Goal: Task Accomplishment & Management: Complete application form

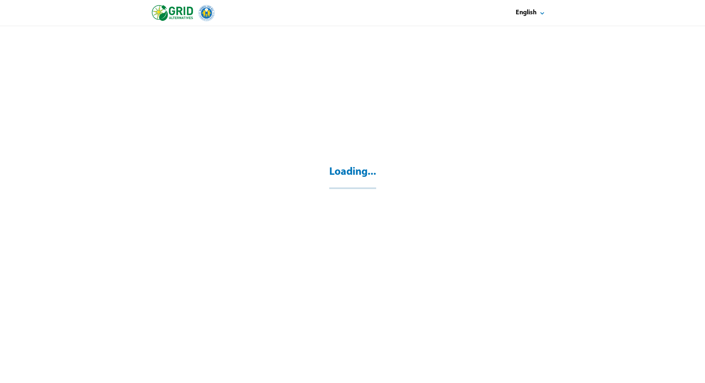
select select "**"
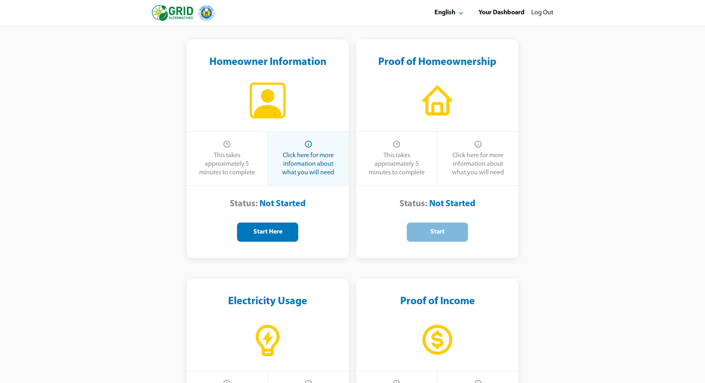
scroll to position [175, 0]
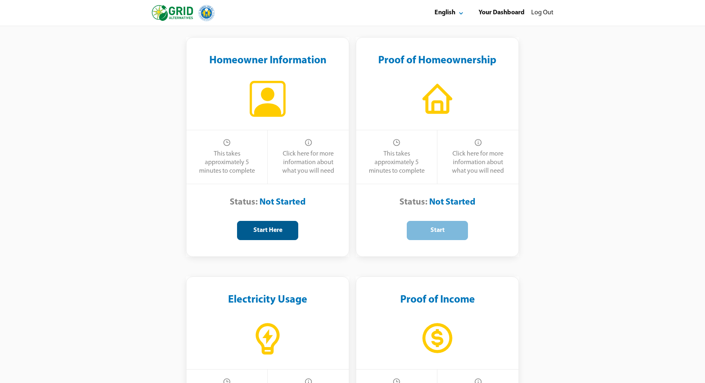
click at [271, 233] on div "Start Here" at bounding box center [267, 230] width 47 height 9
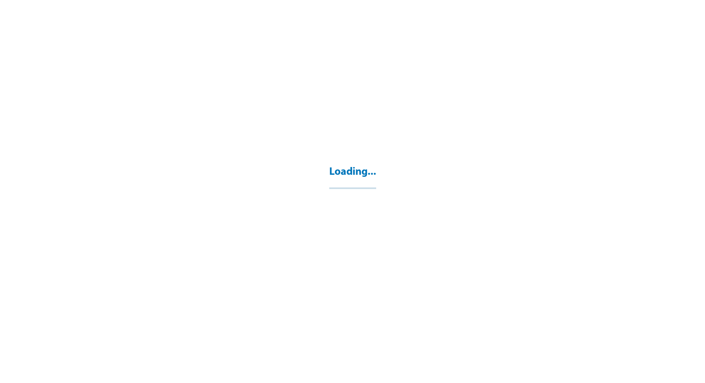
select select "**"
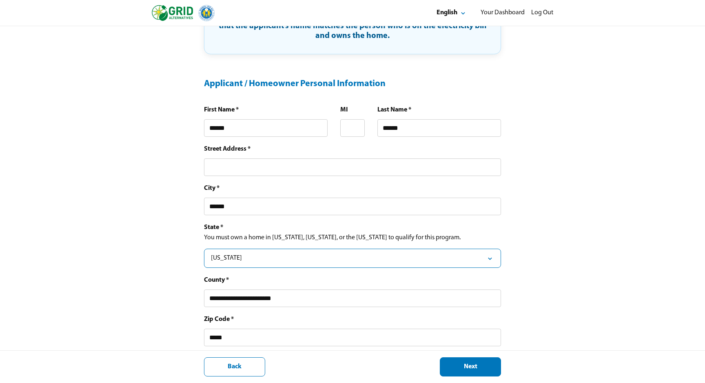
scroll to position [168, 0]
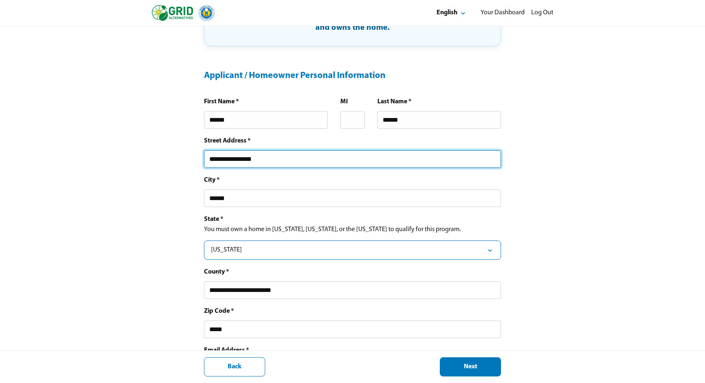
type input "**********"
click at [494, 162] on input "**********" at bounding box center [352, 159] width 297 height 18
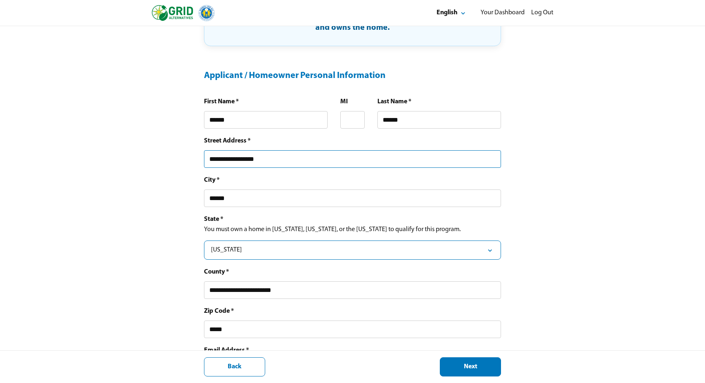
click at [496, 161] on input "**********" at bounding box center [352, 159] width 297 height 18
click at [490, 160] on input "**********" at bounding box center [352, 159] width 297 height 18
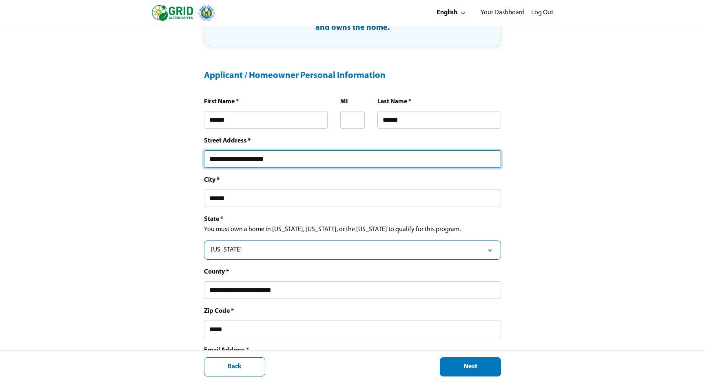
type input "**********"
type input "**"
type input "**********"
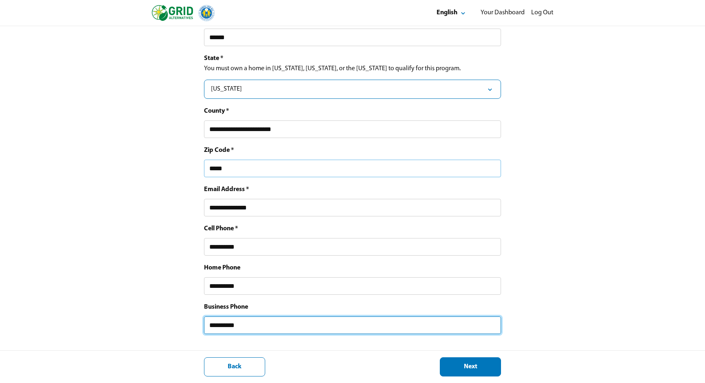
scroll to position [336, 0]
click at [473, 365] on div "Next" at bounding box center [470, 367] width 47 height 9
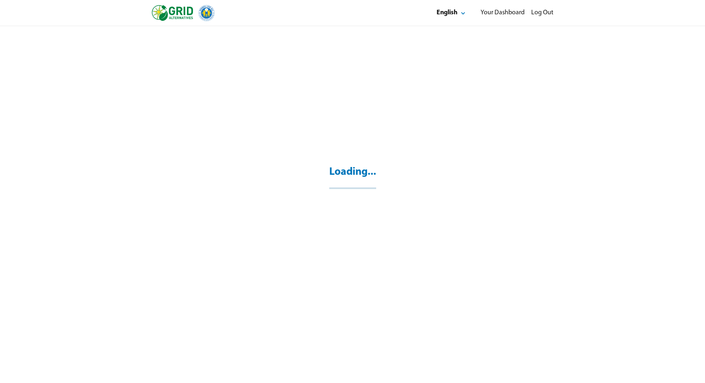
select select "*"
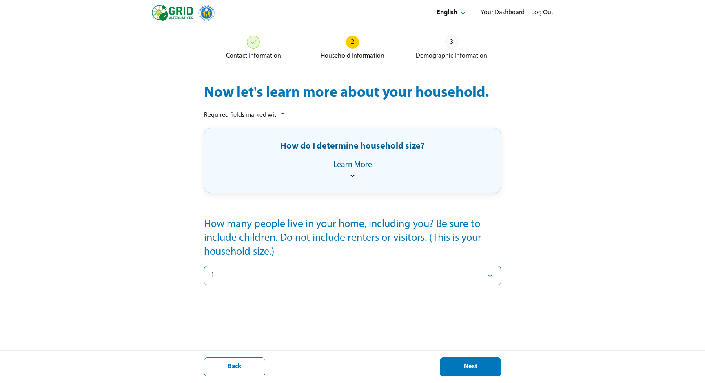
scroll to position [30, 0]
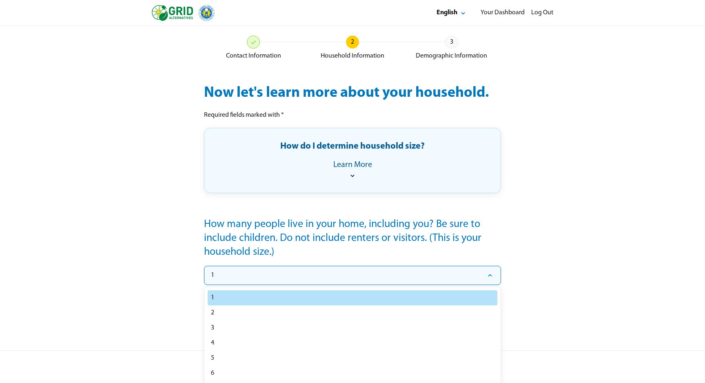
click at [408, 274] on div "1" at bounding box center [352, 275] width 283 height 9
click at [363, 278] on div "1" at bounding box center [352, 275] width 283 height 9
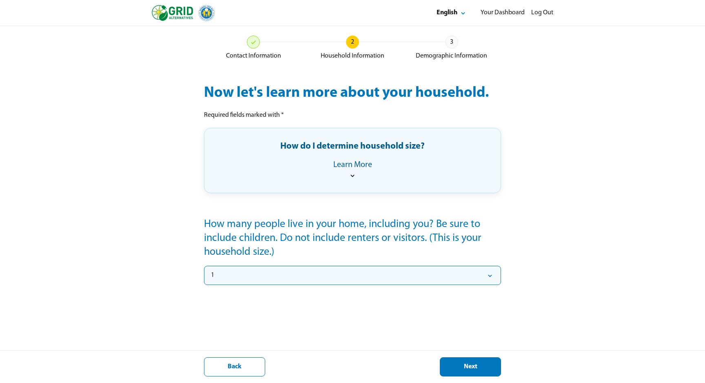
click at [362, 278] on div "1" at bounding box center [352, 275] width 283 height 9
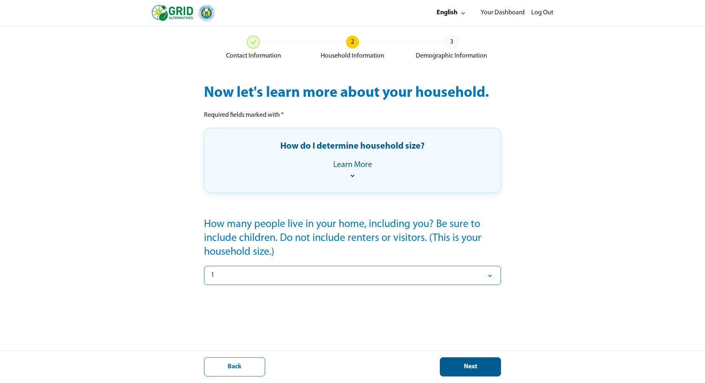
click at [484, 366] on div "Next" at bounding box center [470, 367] width 47 height 9
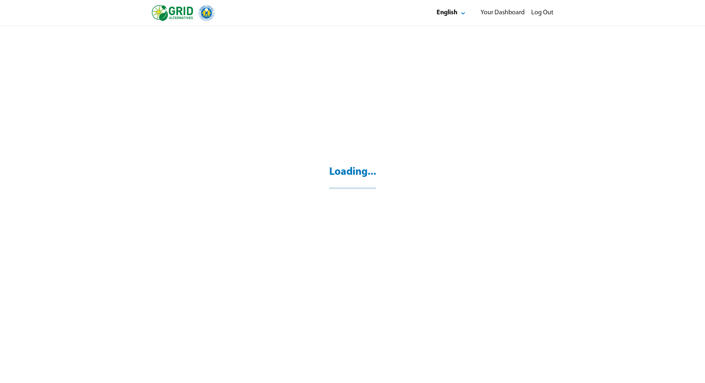
scroll to position [26, 0]
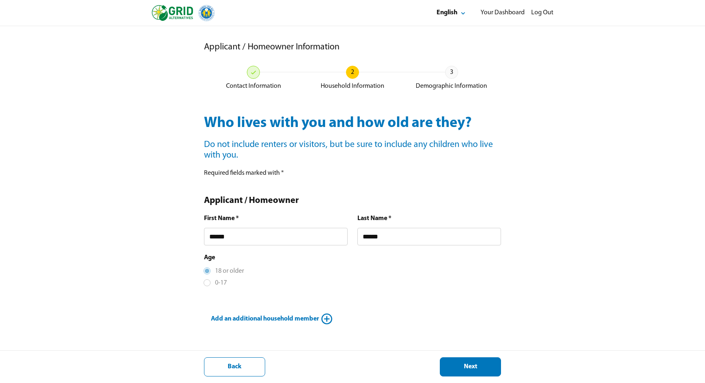
click at [208, 272] on div at bounding box center [207, 271] width 4 height 4
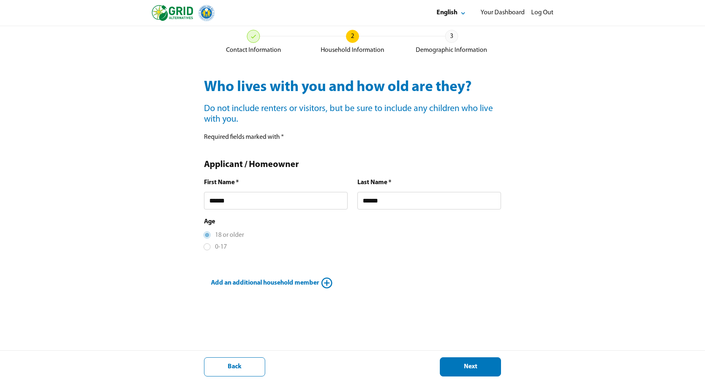
scroll to position [38, 0]
click at [465, 372] on button "Next" at bounding box center [470, 366] width 61 height 19
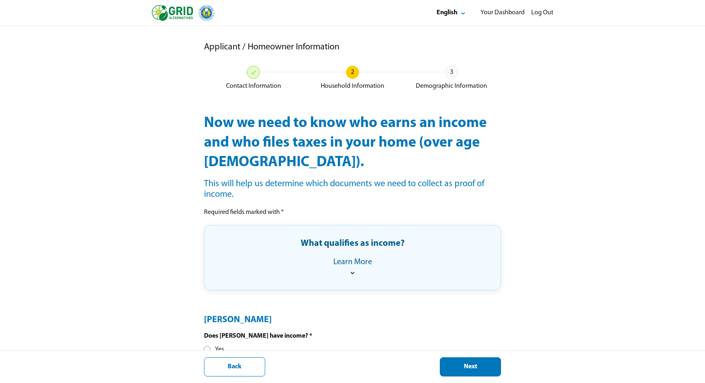
click at [389, 251] on div "What qualifies as income?" at bounding box center [353, 246] width 104 height 17
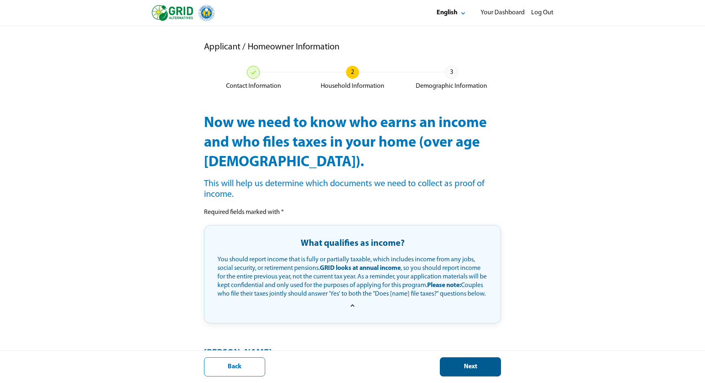
click at [479, 366] on div "Next" at bounding box center [470, 367] width 47 height 9
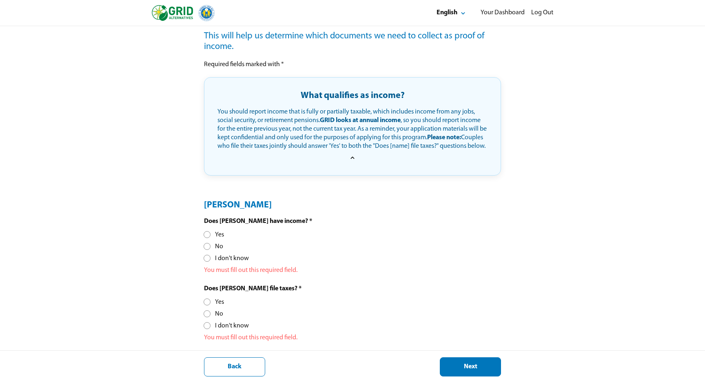
scroll to position [156, 0]
click at [208, 259] on div at bounding box center [207, 258] width 4 height 4
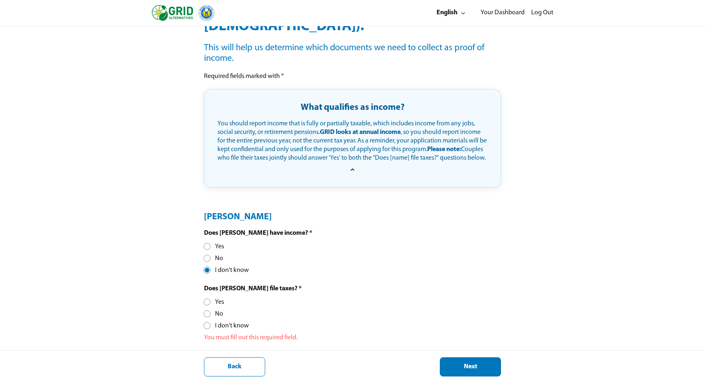
scroll to position [149, 0]
click at [206, 300] on div at bounding box center [207, 302] width 4 height 4
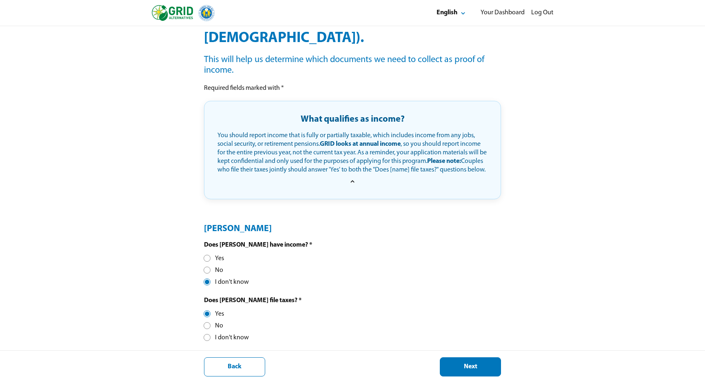
scroll to position [133, 0]
click at [478, 369] on div "Next" at bounding box center [470, 367] width 47 height 9
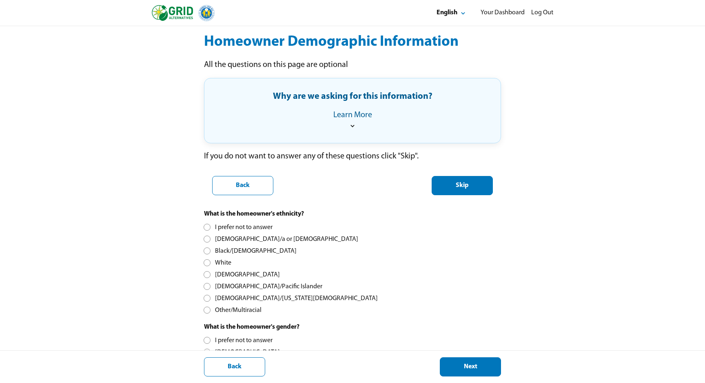
scroll to position [82, 0]
click at [206, 261] on div at bounding box center [207, 262] width 4 height 4
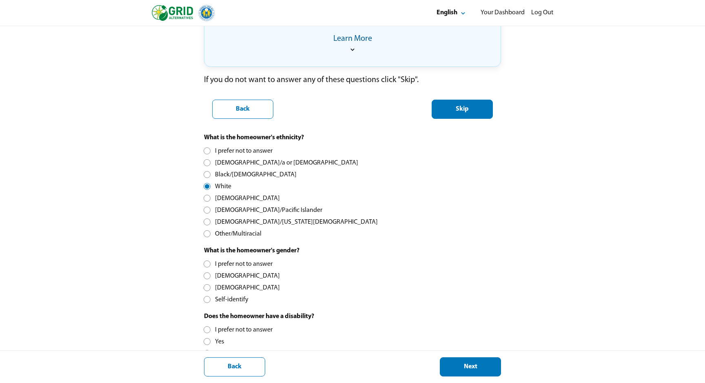
scroll to position [171, 0]
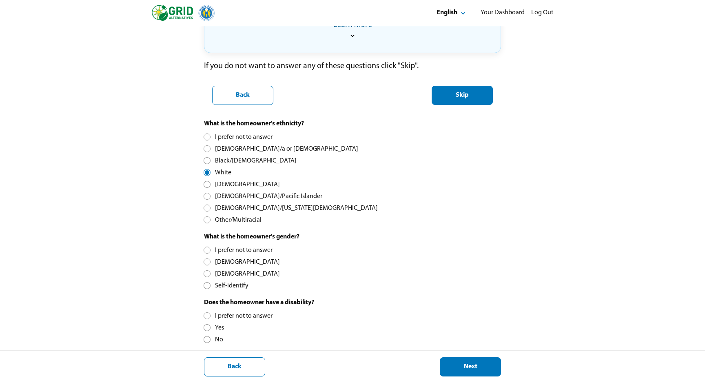
click at [208, 272] on div at bounding box center [207, 273] width 4 height 4
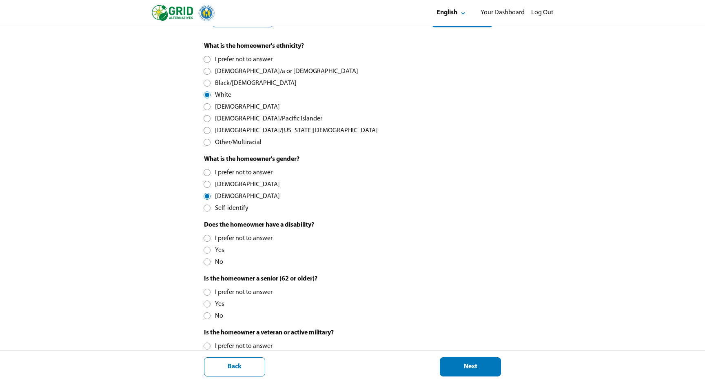
scroll to position [250, 0]
click at [205, 260] on div at bounding box center [207, 261] width 4 height 4
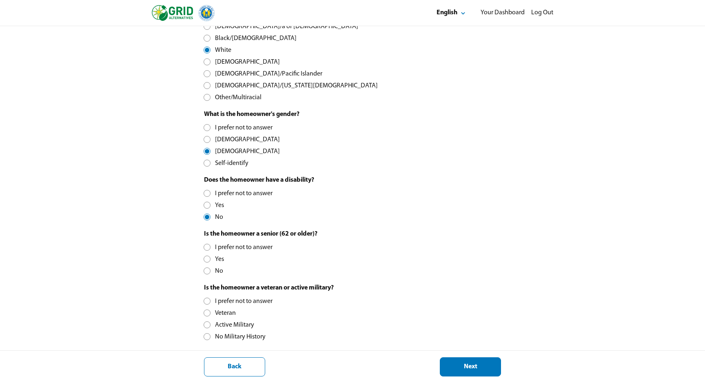
scroll to position [300, 0]
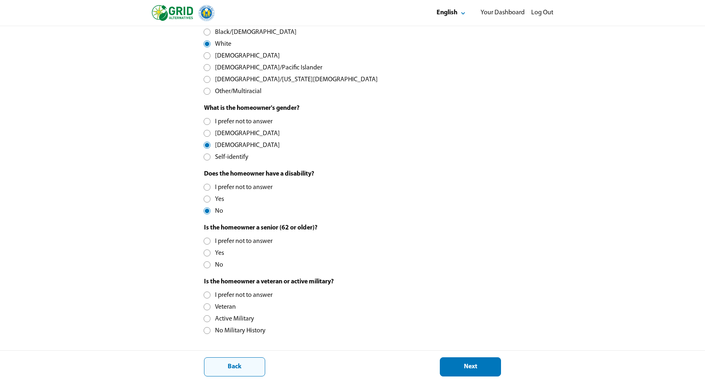
click at [250, 370] on div "Back" at bounding box center [234, 367] width 47 height 9
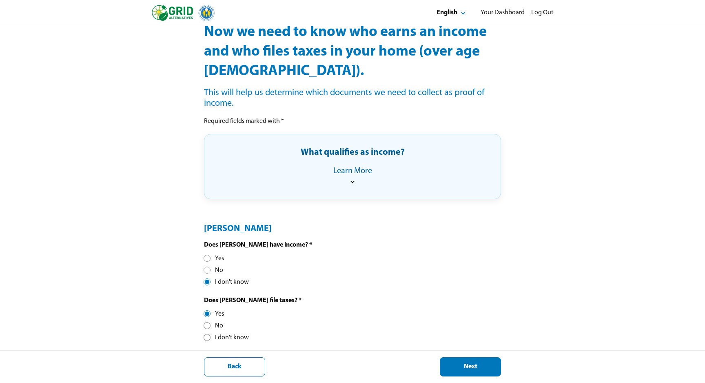
scroll to position [91, 0]
click at [208, 269] on div at bounding box center [207, 270] width 4 height 4
click at [478, 369] on div "Next" at bounding box center [470, 367] width 47 height 9
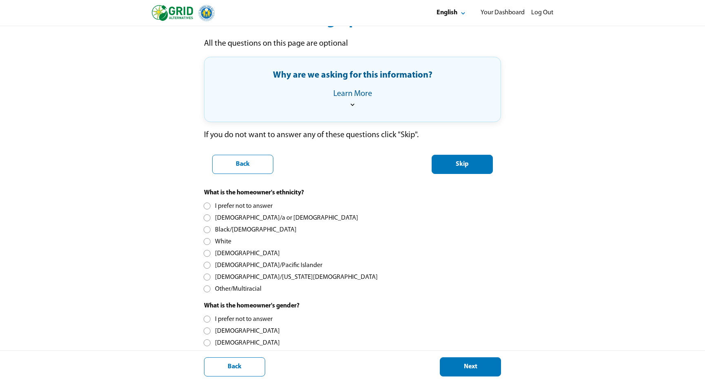
scroll to position [111, 0]
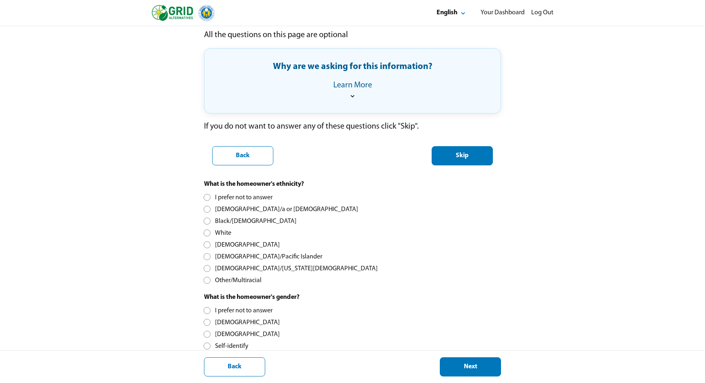
click at [209, 235] on div at bounding box center [207, 233] width 4 height 4
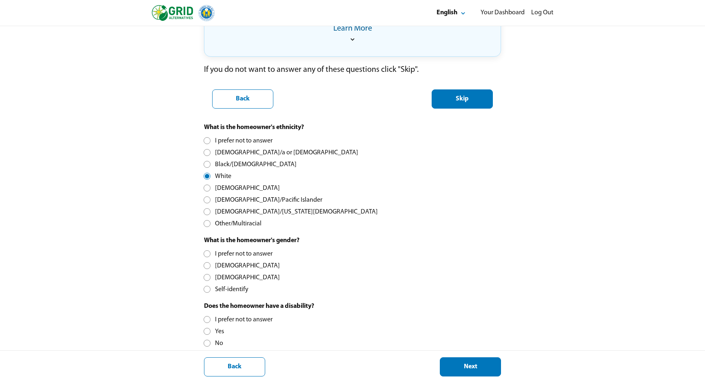
scroll to position [174, 0]
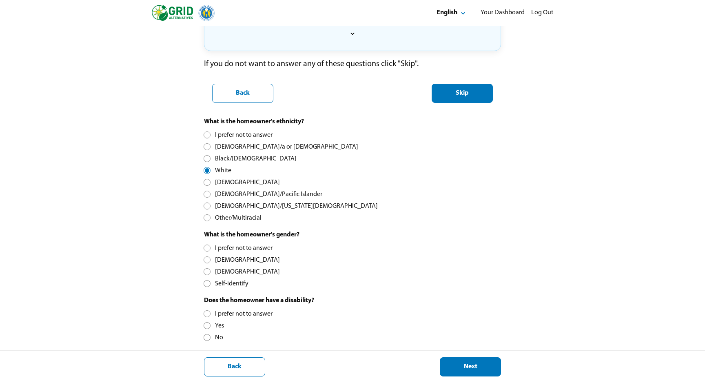
click at [208, 271] on div at bounding box center [207, 271] width 4 height 4
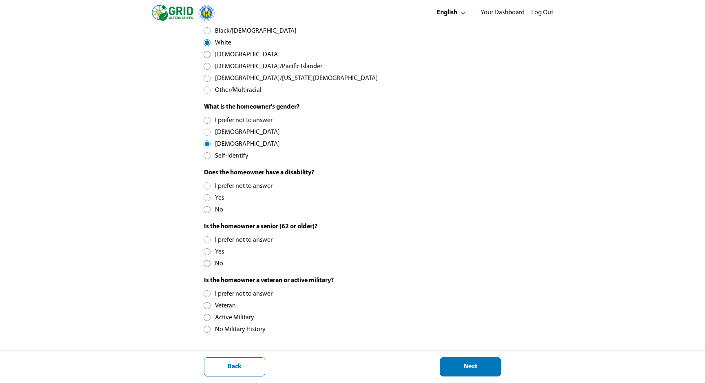
scroll to position [301, 0]
click at [207, 211] on div at bounding box center [207, 209] width 4 height 4
drag, startPoint x: 231, startPoint y: 227, endPoint x: 267, endPoint y: 234, distance: 36.6
click at [267, 234] on div "Is the homeowner a senior (62 or older)? I prefer not to answer Yes No" at bounding box center [260, 246] width 113 height 46
click at [265, 230] on div "Is the homeowner a senior (62 or older)?" at bounding box center [260, 227] width 113 height 9
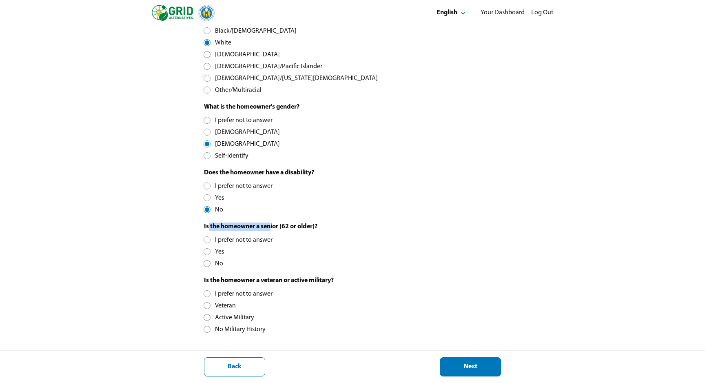
drag, startPoint x: 207, startPoint y: 226, endPoint x: 272, endPoint y: 226, distance: 64.5
click at [272, 226] on div "Is the homeowner a senior (62 or older)?" at bounding box center [260, 227] width 113 height 9
drag, startPoint x: 214, startPoint y: 226, endPoint x: 297, endPoint y: 226, distance: 83.7
click at [297, 226] on div "Is the homeowner a senior (62 or older)?" at bounding box center [260, 227] width 113 height 9
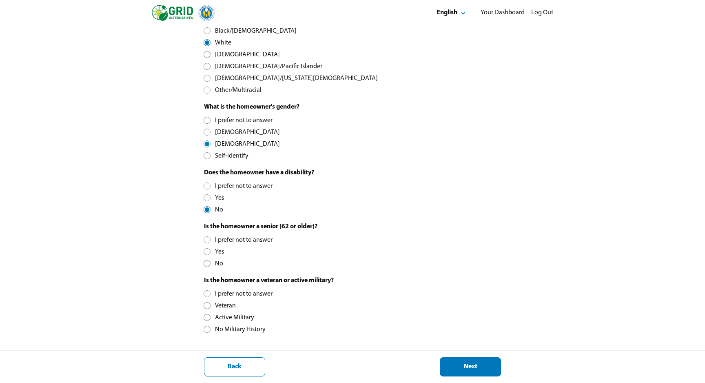
click at [316, 247] on div "Is the homeowner a senior (62 or older)? I prefer not to answer Yes No" at bounding box center [260, 246] width 113 height 46
click at [208, 264] on div at bounding box center [207, 263] width 4 height 4
drag, startPoint x: 215, startPoint y: 281, endPoint x: 289, endPoint y: 282, distance: 74.3
click at [289, 282] on div "Is the homeowner a veteran or active military?" at bounding box center [269, 280] width 130 height 9
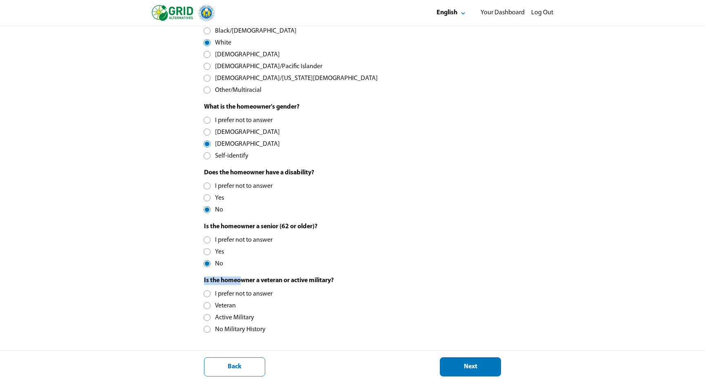
drag, startPoint x: 204, startPoint y: 278, endPoint x: 243, endPoint y: 283, distance: 39.4
click at [244, 283] on div "Is the homeowner a veteran or active military?" at bounding box center [269, 280] width 130 height 9
click at [243, 283] on div "Is the homeowner a veteran or active military?" at bounding box center [269, 280] width 130 height 9
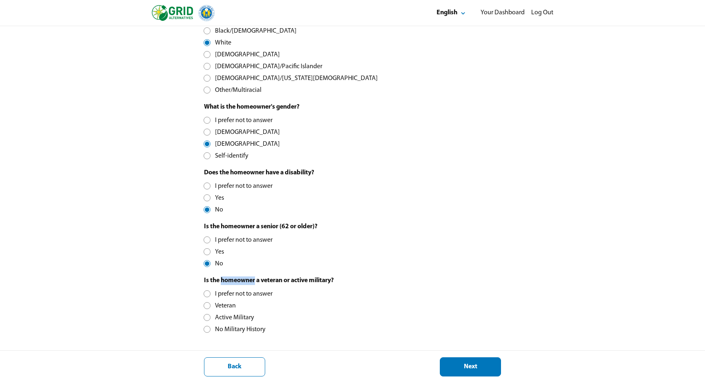
click at [243, 283] on div "Is the homeowner a veteran or active military?" at bounding box center [269, 280] width 130 height 9
click at [274, 281] on div "Is the homeowner a veteran or active military?" at bounding box center [269, 280] width 130 height 9
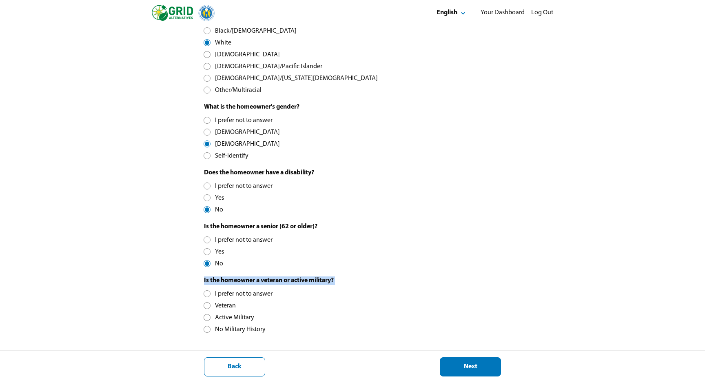
click at [320, 305] on div "Is the homeowner a veteran or active military? I prefer not to answer Veteran A…" at bounding box center [269, 305] width 130 height 58
click at [209, 327] on div at bounding box center [207, 329] width 4 height 4
click at [481, 366] on div "Next" at bounding box center [470, 367] width 47 height 9
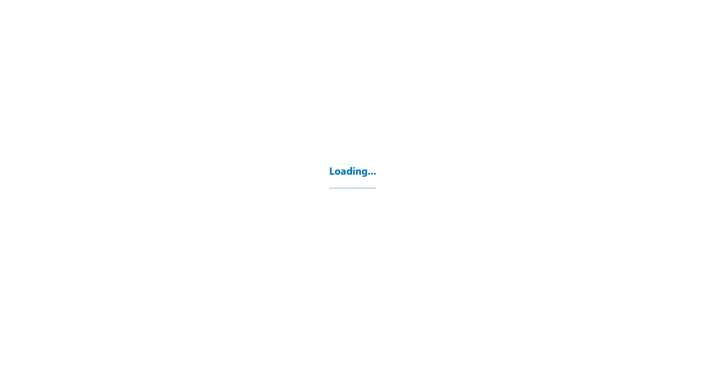
select select "**"
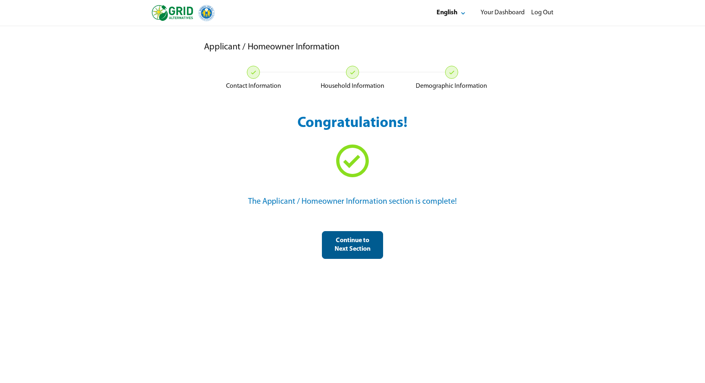
click at [356, 251] on div "Continue to Next Section" at bounding box center [352, 244] width 47 height 17
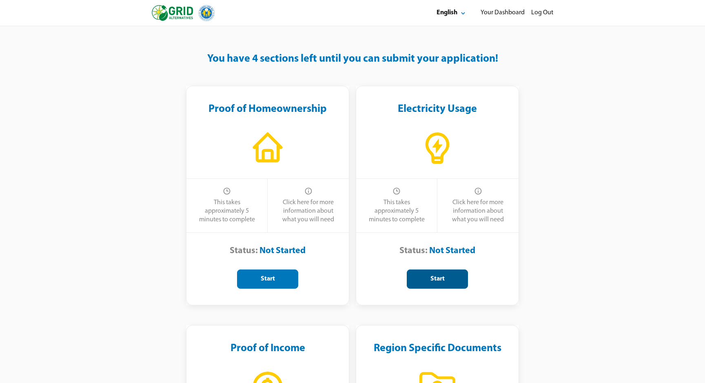
click at [445, 283] on button "Start" at bounding box center [437, 278] width 61 height 19
select select "**"
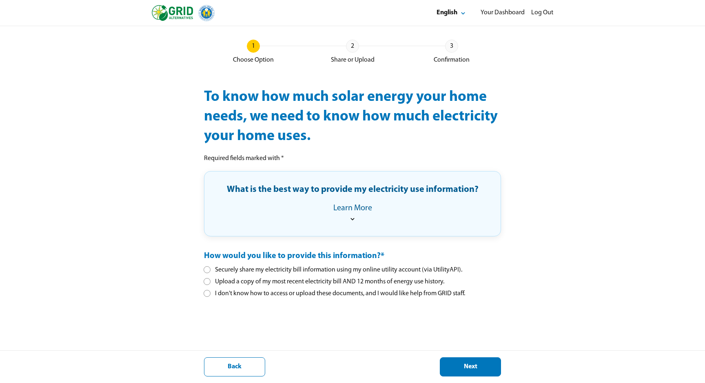
scroll to position [26, 0]
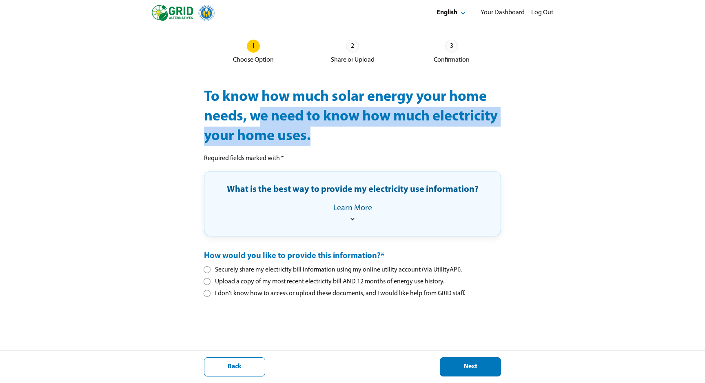
drag, startPoint x: 260, startPoint y: 110, endPoint x: 329, endPoint y: 134, distance: 73.7
click at [329, 134] on div "To know how much solar energy your home needs, we need to know how much electri…" at bounding box center [352, 116] width 297 height 59
drag, startPoint x: 225, startPoint y: 109, endPoint x: 263, endPoint y: 133, distance: 45.1
click at [263, 133] on div "To know how much solar energy your home needs, we need to know how much electri…" at bounding box center [352, 116] width 297 height 59
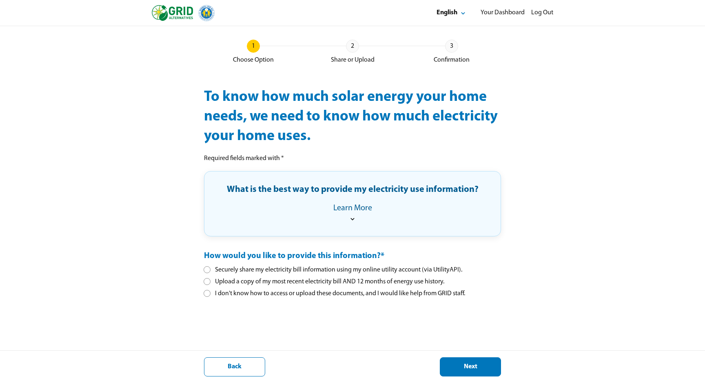
click at [314, 114] on div "To know how much solar energy your home needs, we need to know how much electri…" at bounding box center [352, 116] width 297 height 59
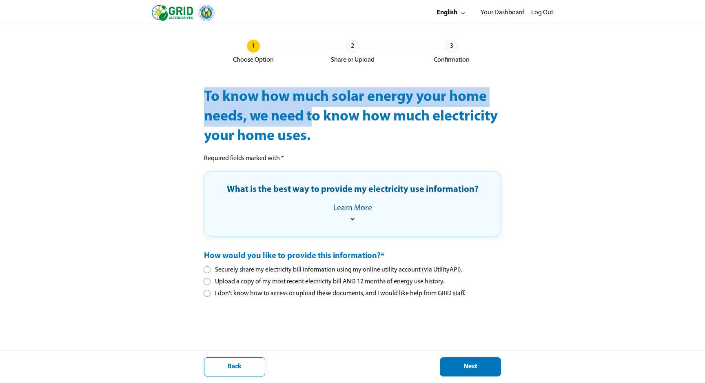
drag, startPoint x: 311, startPoint y: 114, endPoint x: 196, endPoint y: 95, distance: 117.2
click at [196, 95] on div "Electricity Use 1 Choose Option 2 Share or Upload 3 Confirmation To know how mu…" at bounding box center [352, 191] width 705 height 383
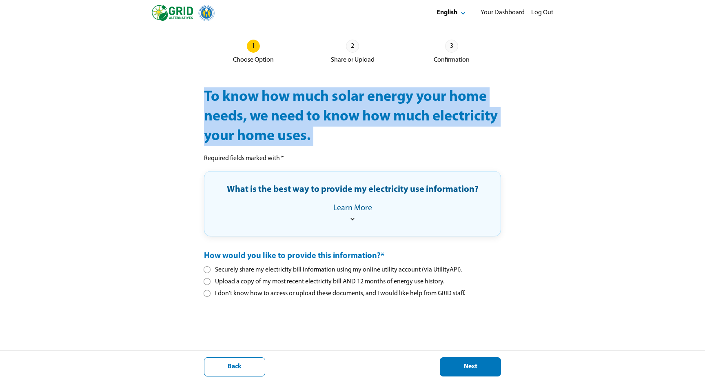
drag, startPoint x: 196, startPoint y: 95, endPoint x: 348, endPoint y: 136, distance: 157.8
click at [348, 136] on div "Electricity Use 1 Choose Option 2 Share or Upload 3 Confirmation To know how mu…" at bounding box center [352, 191] width 705 height 383
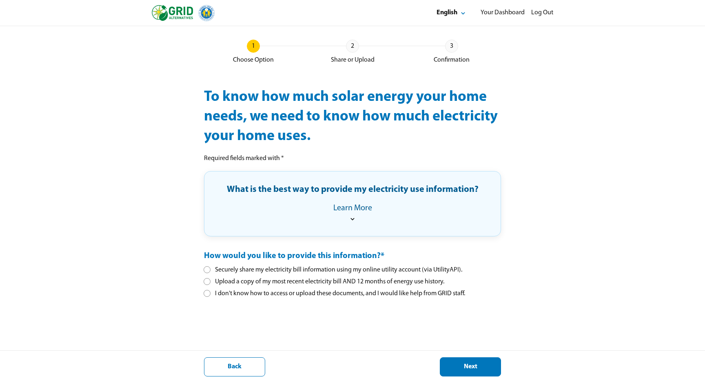
click at [302, 103] on div "To know how much solar energy your home needs, we need to know how much electri…" at bounding box center [352, 116] width 297 height 59
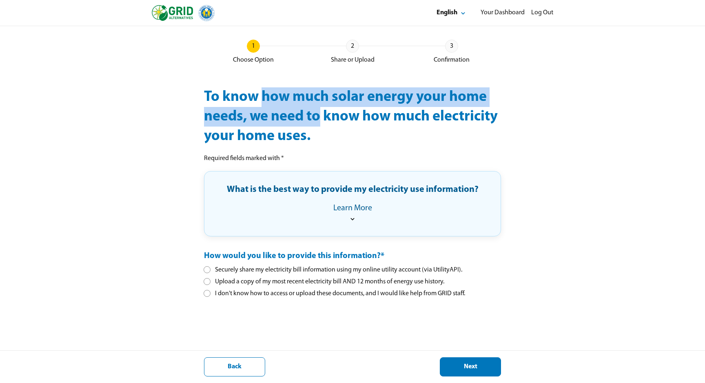
drag, startPoint x: 264, startPoint y: 92, endPoint x: 318, endPoint y: 107, distance: 56.3
click at [318, 107] on div "To know how much solar energy your home needs, we need to know how much electri…" at bounding box center [352, 116] width 297 height 59
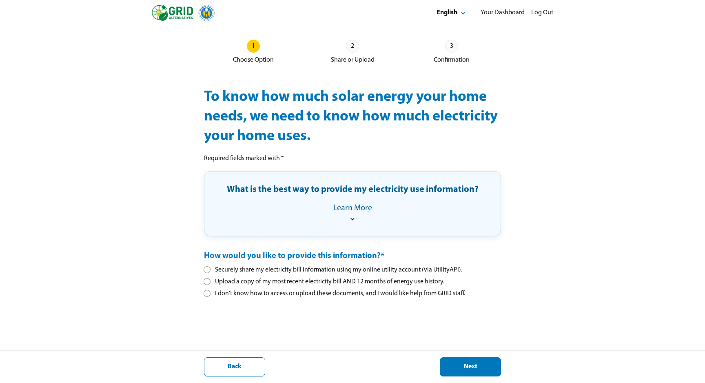
click at [264, 100] on div "To know how much solar energy your home needs, we need to know how much electri…" at bounding box center [352, 116] width 297 height 59
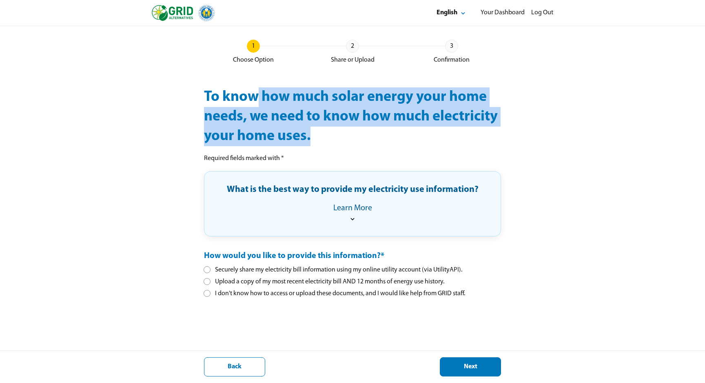
drag, startPoint x: 257, startPoint y: 98, endPoint x: 337, endPoint y: 125, distance: 85.0
click at [337, 125] on div "To know how much solar energy your home needs, we need to know how much electri…" at bounding box center [352, 116] width 297 height 59
click at [245, 120] on div "To know how much solar energy your home needs, we need to know how much electri…" at bounding box center [352, 116] width 297 height 59
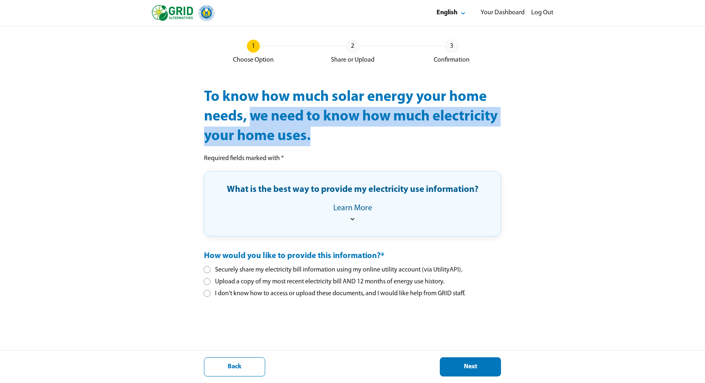
drag, startPoint x: 249, startPoint y: 117, endPoint x: 333, endPoint y: 127, distance: 84.2
click at [334, 127] on div "To know how much solar energy your home needs, we need to know how much electri…" at bounding box center [352, 116] width 297 height 59
click at [333, 127] on div "To know how much solar energy your home needs, we need to know how much electri…" at bounding box center [352, 116] width 297 height 59
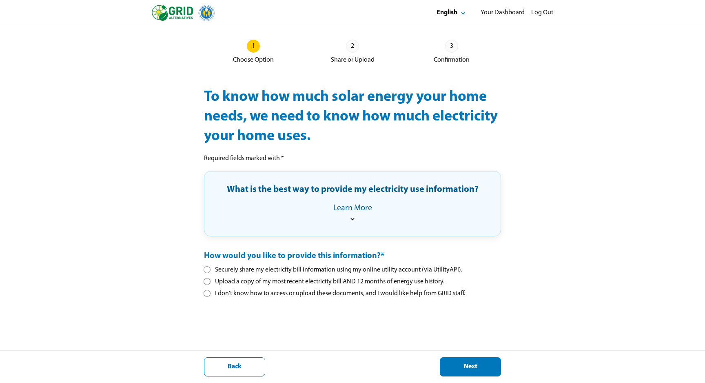
click at [206, 270] on div at bounding box center [207, 269] width 4 height 4
click at [485, 369] on div "Next" at bounding box center [470, 367] width 47 height 9
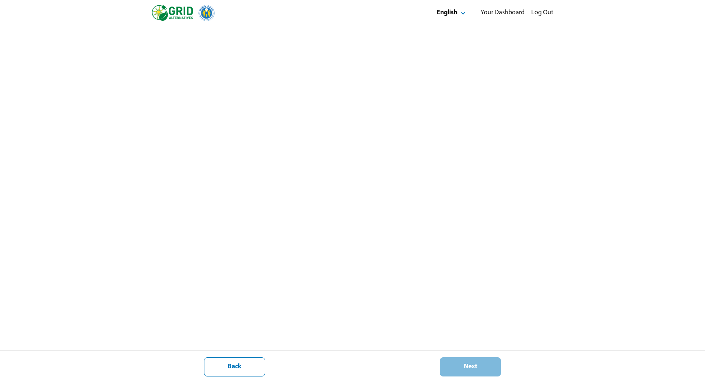
scroll to position [26, 0]
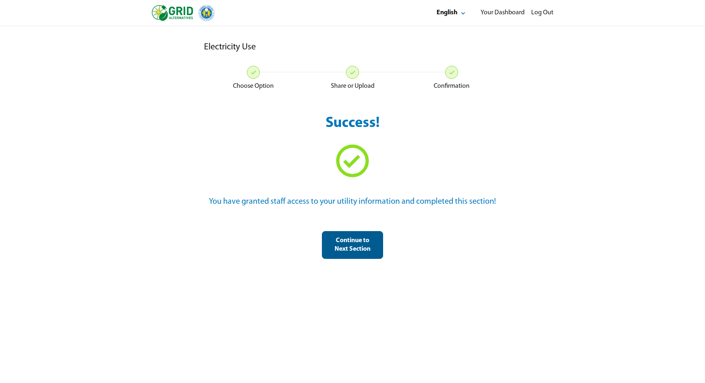
click at [364, 234] on button "Continue to Next Section" at bounding box center [352, 245] width 61 height 28
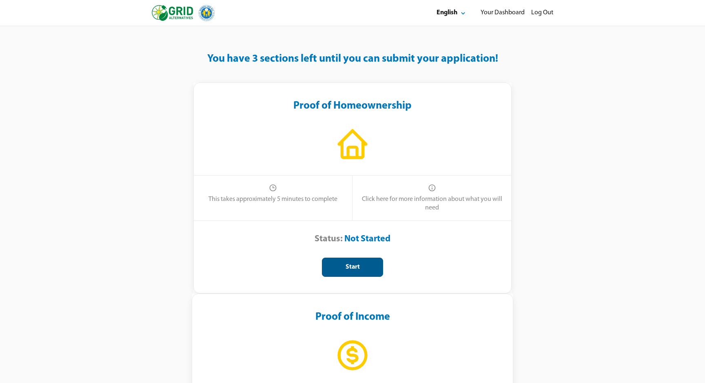
click at [329, 271] on div "Start" at bounding box center [352, 267] width 47 height 9
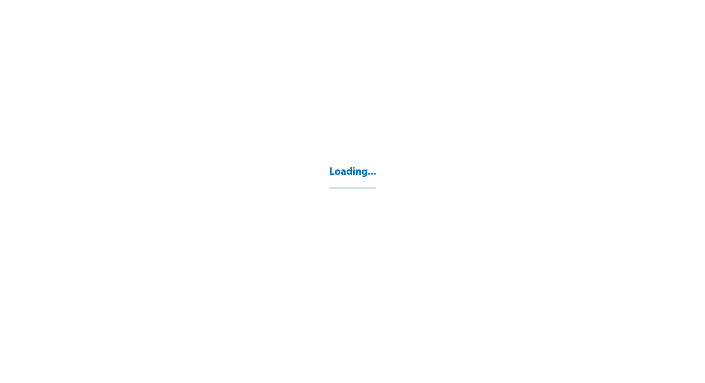
select select "**"
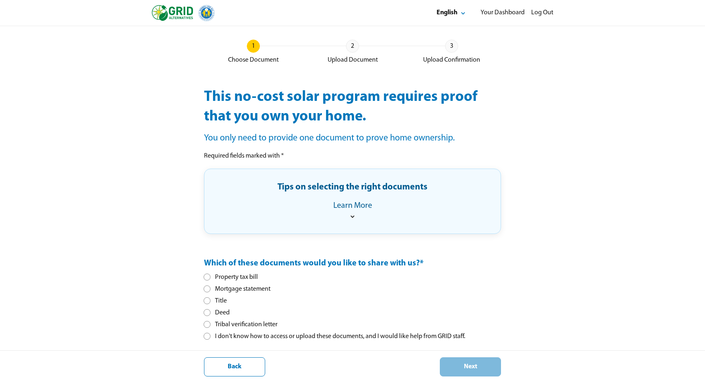
scroll to position [26, 0]
click at [207, 288] on div at bounding box center [207, 289] width 4 height 4
click at [479, 368] on div "Next" at bounding box center [470, 367] width 47 height 9
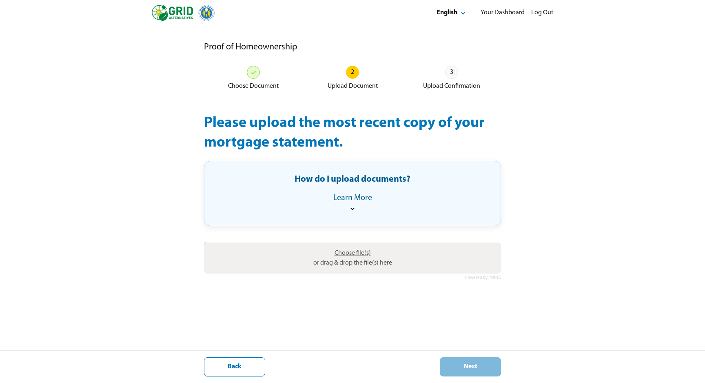
click at [352, 256] on span "Choose file(s)" at bounding box center [353, 253] width 36 height 7
click at [352, 245] on input "Choose file(s) or drag & drop the file(s) here" at bounding box center [352, 244] width 297 height 2
type input "**********"
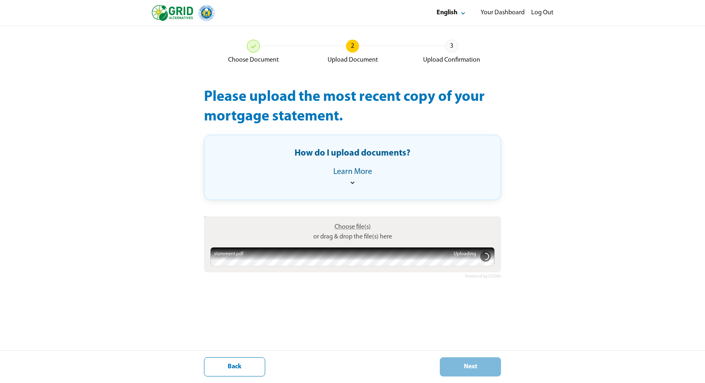
scroll to position [26, 0]
click at [476, 364] on div "Next" at bounding box center [470, 367] width 47 height 9
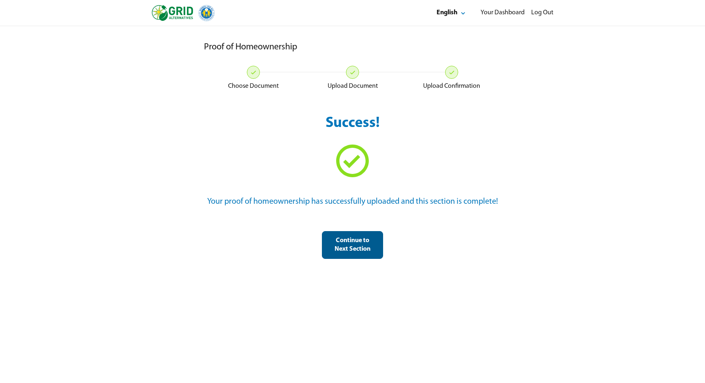
click at [347, 239] on div "Continue to Next Section" at bounding box center [352, 244] width 47 height 17
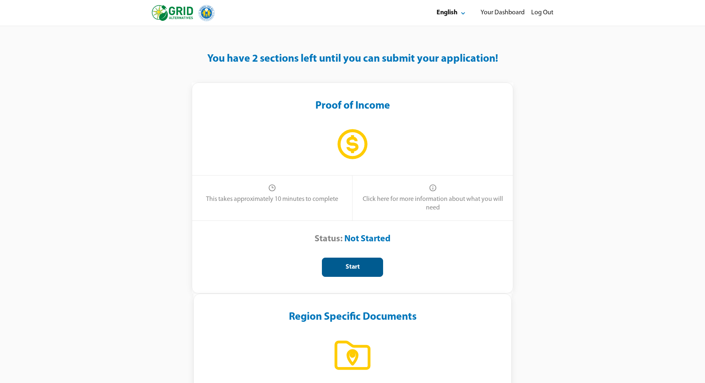
click at [329, 271] on div "Start" at bounding box center [352, 267] width 47 height 9
select select "**"
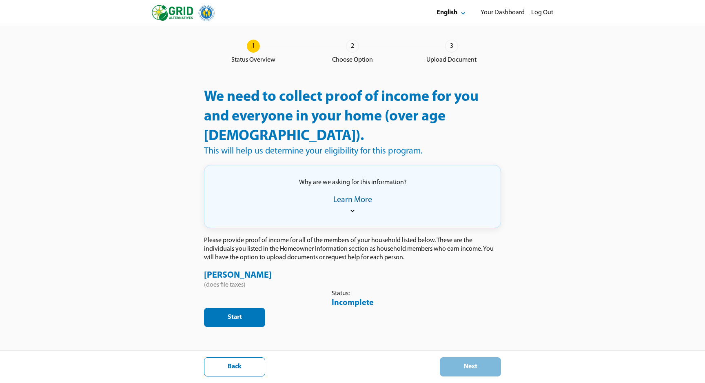
scroll to position [74, 0]
click at [258, 313] on div "Start" at bounding box center [234, 317] width 47 height 9
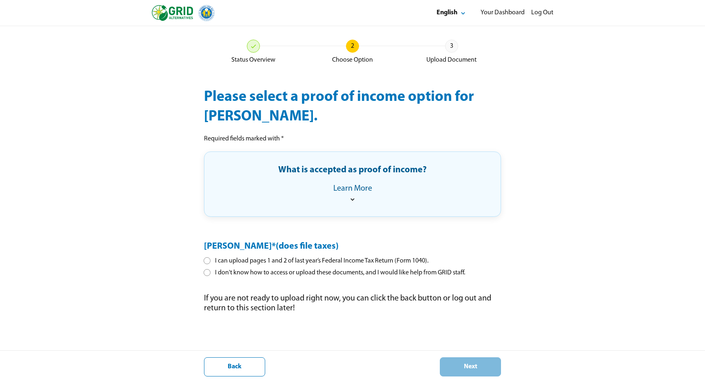
scroll to position [26, 0]
click at [206, 261] on div at bounding box center [207, 260] width 4 height 4
click at [483, 372] on button "Next" at bounding box center [470, 366] width 61 height 19
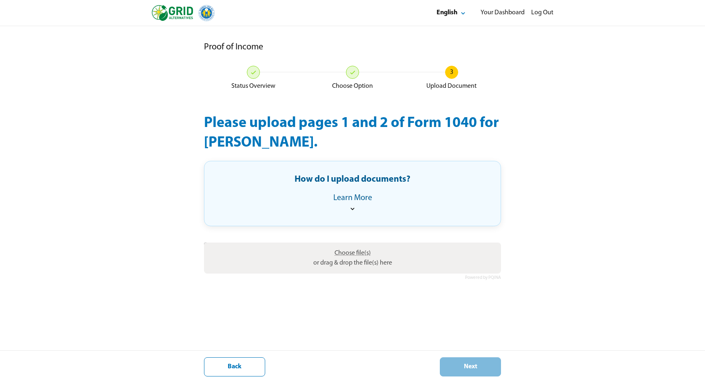
click at [356, 253] on span "Choose file(s)" at bounding box center [353, 253] width 36 height 7
click at [356, 245] on input "Choose file(s) or drag & drop the file(s) here" at bounding box center [352, 244] width 297 height 2
click at [352, 252] on span "Choose file(s)" at bounding box center [353, 253] width 36 height 7
click at [352, 245] on input "Choose file(s) or drag & drop the file(s) here" at bounding box center [352, 244] width 297 height 2
type input "**********"
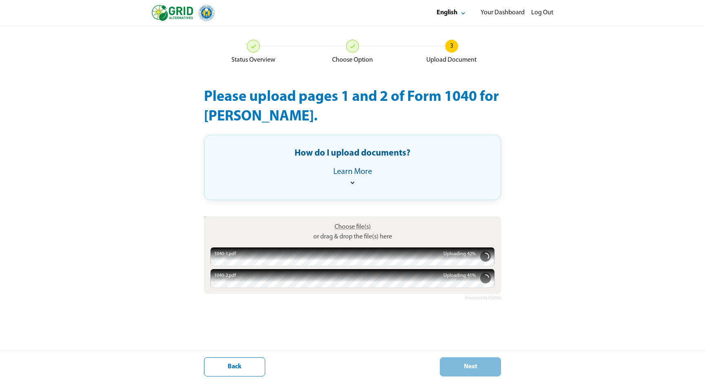
scroll to position [26, 0]
click at [468, 365] on div "Next" at bounding box center [470, 367] width 47 height 9
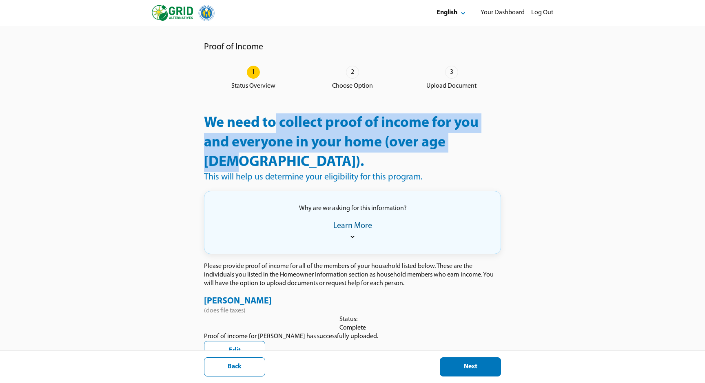
drag, startPoint x: 276, startPoint y: 120, endPoint x: 293, endPoint y: 153, distance: 37.8
click at [293, 153] on div "We need to collect proof of income for you and everyone in your home (over age …" at bounding box center [352, 147] width 297 height 69
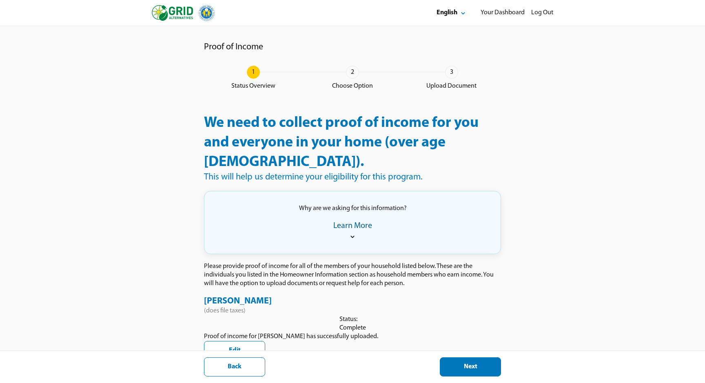
click at [293, 153] on div "We need to collect proof of income for you and everyone in your home (over age …" at bounding box center [352, 147] width 297 height 69
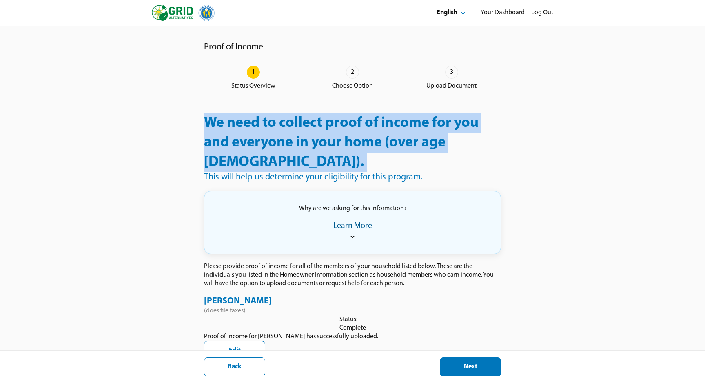
click at [293, 153] on div "We need to collect proof of income for you and everyone in your home (over age …" at bounding box center [352, 147] width 297 height 69
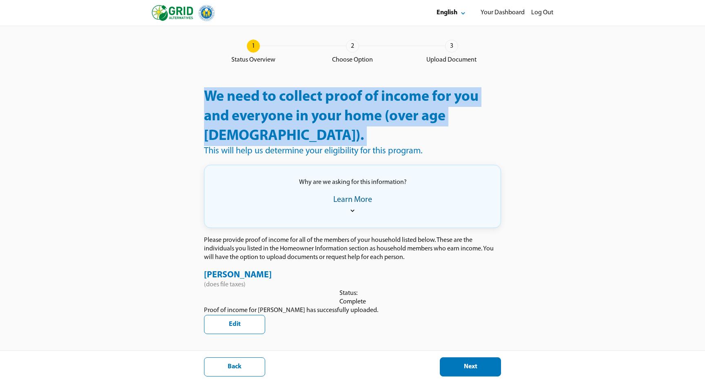
scroll to position [63, 0]
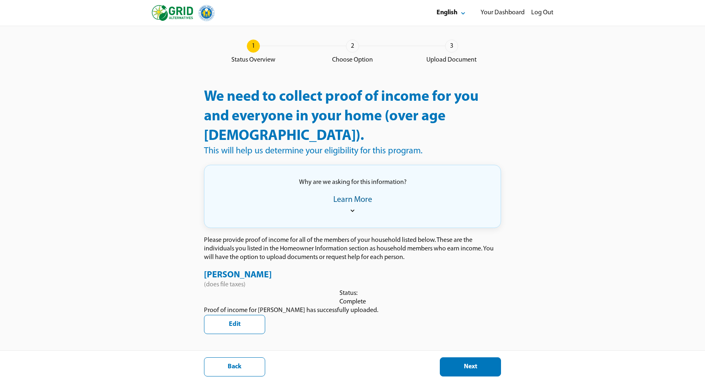
click at [355, 173] on div "Why are we asking for this information? Learn More" at bounding box center [352, 196] width 297 height 63
click at [352, 207] on icon at bounding box center [353, 211] width 8 height 8
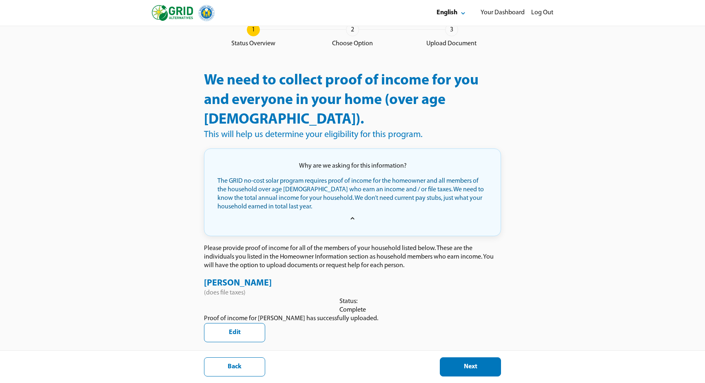
scroll to position [88, 0]
click at [473, 371] on div "Next" at bounding box center [470, 367] width 47 height 9
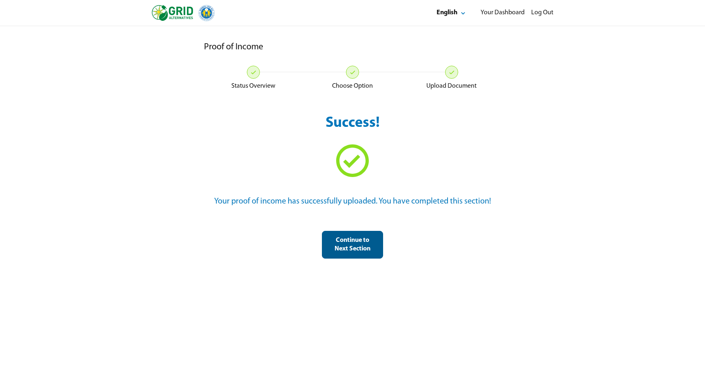
click at [357, 250] on div "Continue to Next Section" at bounding box center [352, 244] width 47 height 17
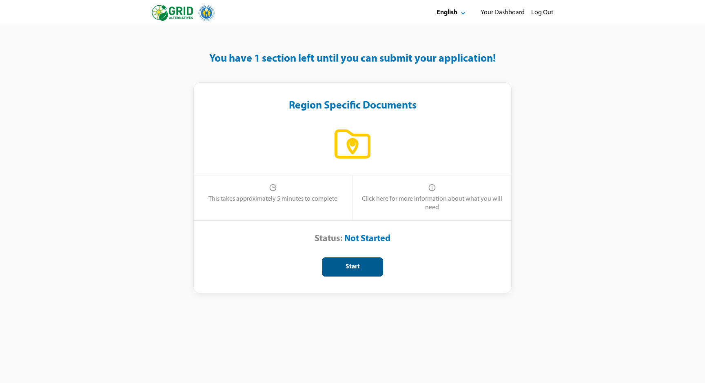
click at [365, 271] on div "Start" at bounding box center [352, 267] width 47 height 9
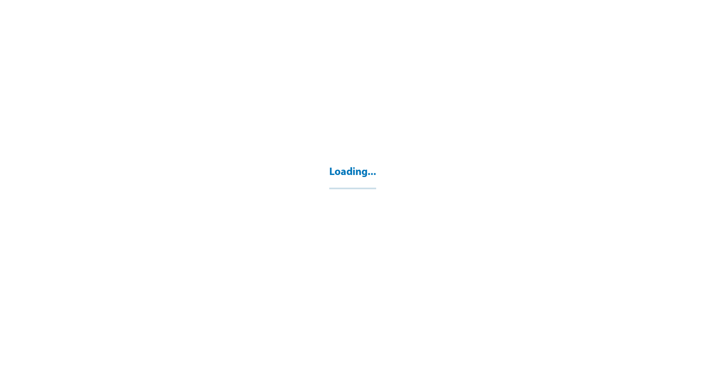
select select "**"
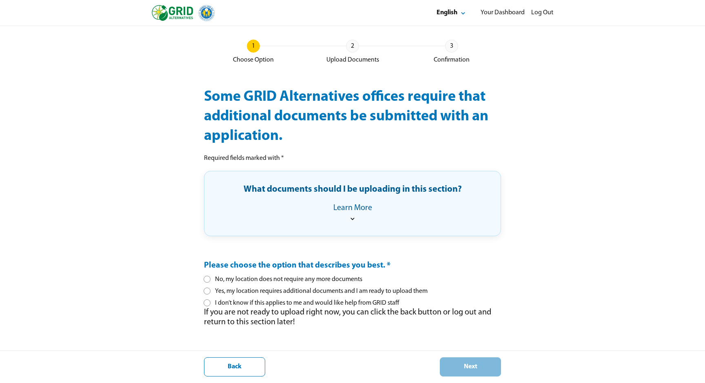
scroll to position [37, 0]
click at [247, 261] on pre "Please choose the option that describes you best. *" at bounding box center [297, 266] width 187 height 10
click at [252, 276] on div "No, my location does not require any more documents" at bounding box center [283, 280] width 158 height 9
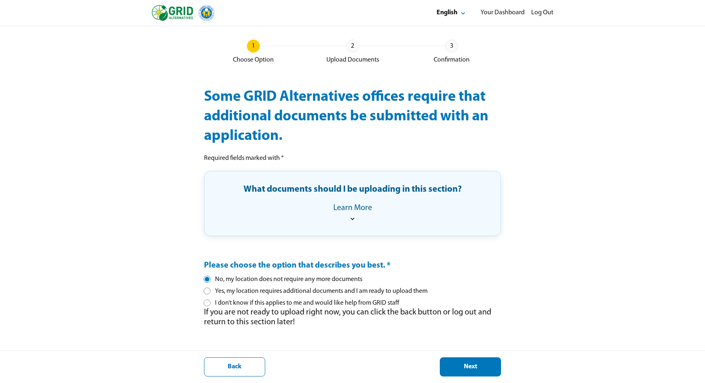
click at [259, 287] on div "Yes, my location requires additional documents and I am ready to upload them" at bounding box center [316, 291] width 224 height 9
click at [243, 299] on div "I don’t know if this applies to me and would like help from GRID staff" at bounding box center [301, 303] width 195 height 9
click at [350, 215] on icon at bounding box center [353, 219] width 8 height 8
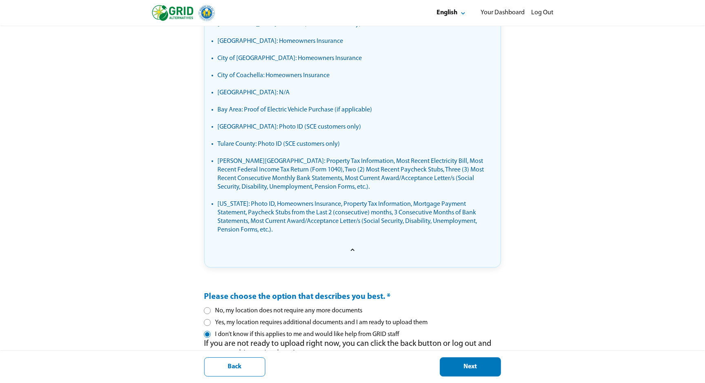
scroll to position [340, 0]
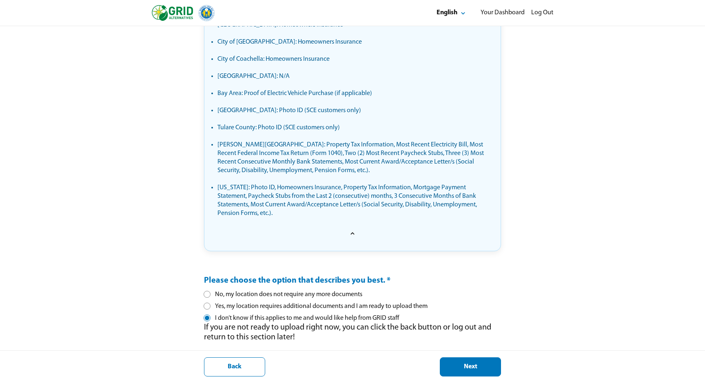
click at [207, 304] on div at bounding box center [207, 306] width 4 height 4
click at [472, 367] on div "Next" at bounding box center [470, 367] width 47 height 9
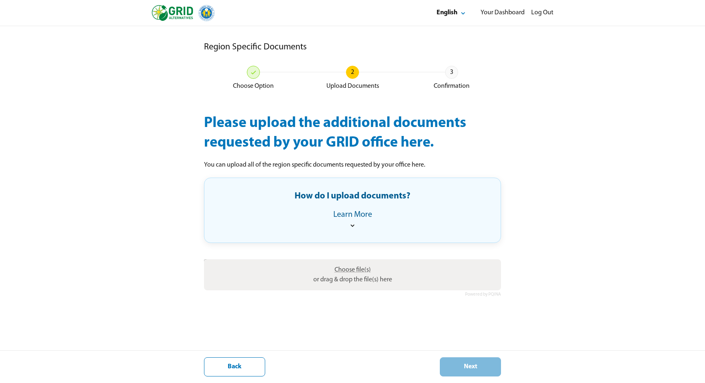
click at [352, 229] on div "How do I upload documents? Learn More" at bounding box center [353, 210] width 270 height 38
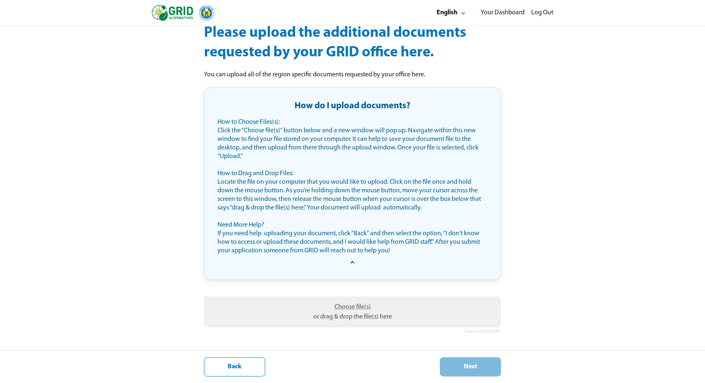
scroll to position [107, 0]
click at [350, 309] on span "Choose file(s)" at bounding box center [353, 307] width 36 height 7
click at [350, 299] on input "Choose file(s) or drag & drop the file(s) here" at bounding box center [352, 297] width 297 height 2
click at [349, 307] on span "Choose file(s)" at bounding box center [353, 307] width 36 height 7
click at [349, 299] on input "Choose file(s) or drag & drop the file(s) here" at bounding box center [352, 297] width 297 height 2
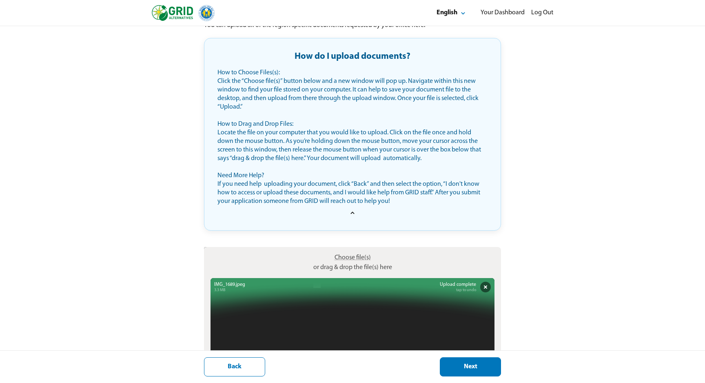
scroll to position [142, 0]
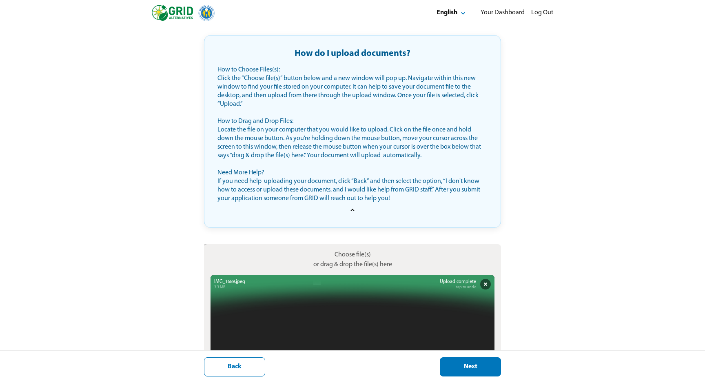
click at [354, 258] on span "Choose file(s)" at bounding box center [353, 254] width 36 height 7
click at [354, 247] on input "Choose file(s) or drag & drop the file(s) here" at bounding box center [352, 245] width 297 height 2
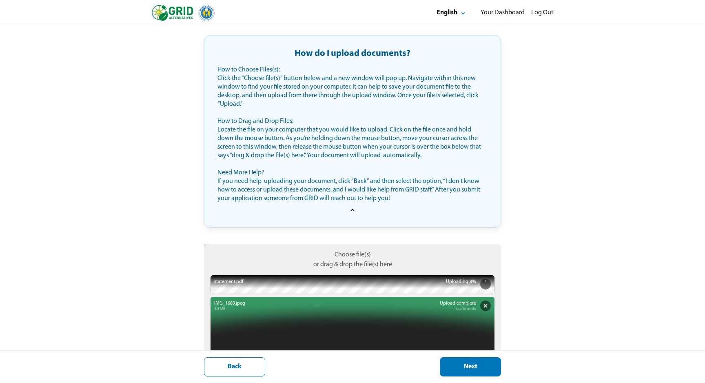
scroll to position [146, 0]
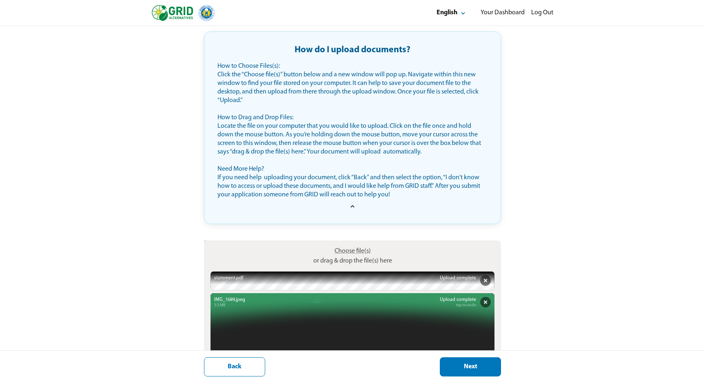
click at [349, 254] on span "Choose file(s)" at bounding box center [353, 251] width 36 height 7
click at [349, 243] on input "Choose file(s) or drag & drop the file(s) here" at bounding box center [352, 241] width 297 height 2
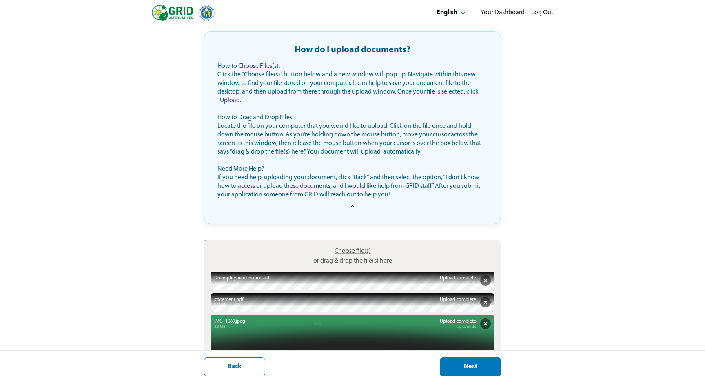
click at [354, 254] on span "Choose file(s)" at bounding box center [353, 251] width 36 height 7
click at [354, 243] on input "Choose file(s) or drag & drop the file(s) here" at bounding box center [352, 241] width 297 height 2
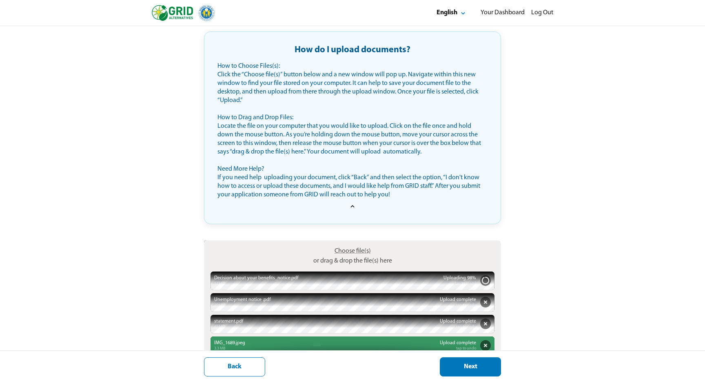
click at [356, 254] on span "Choose file(s)" at bounding box center [353, 251] width 36 height 7
click at [356, 243] on input "Choose file(s) or drag & drop the file(s) here" at bounding box center [352, 241] width 297 height 2
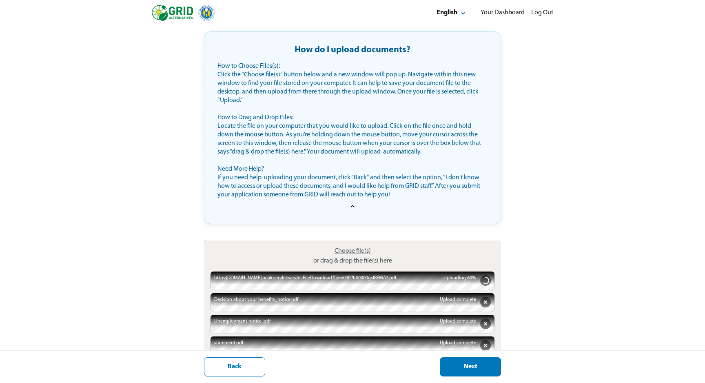
click at [345, 254] on span "Choose file(s)" at bounding box center [353, 251] width 36 height 7
click at [345, 243] on input "Choose file(s) or drag & drop the file(s) here" at bounding box center [352, 241] width 297 height 2
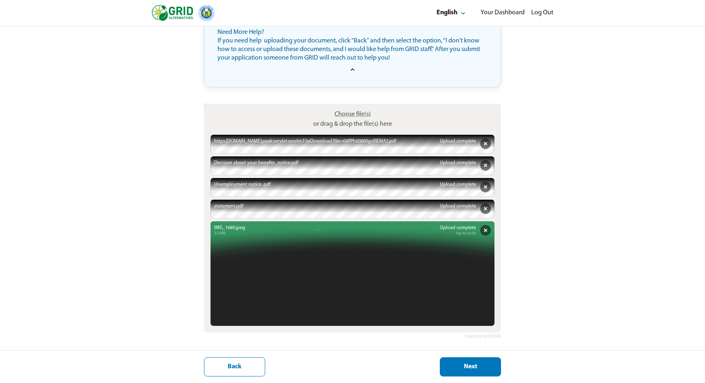
scroll to position [269, 0]
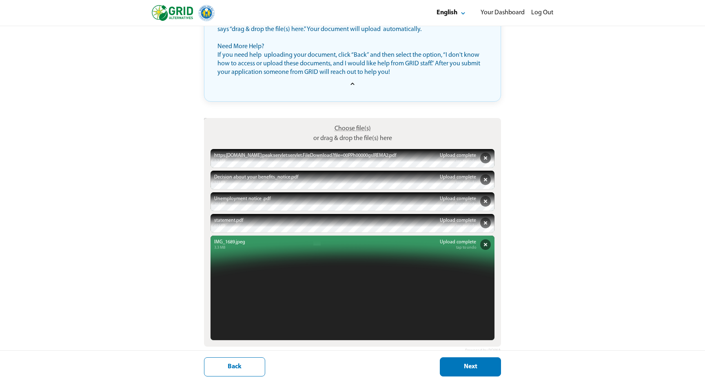
click at [351, 132] on span "Choose file(s)" at bounding box center [353, 128] width 36 height 7
click at [351, 120] on input "Choose file(s) or drag & drop the file(s) here" at bounding box center [352, 119] width 297 height 2
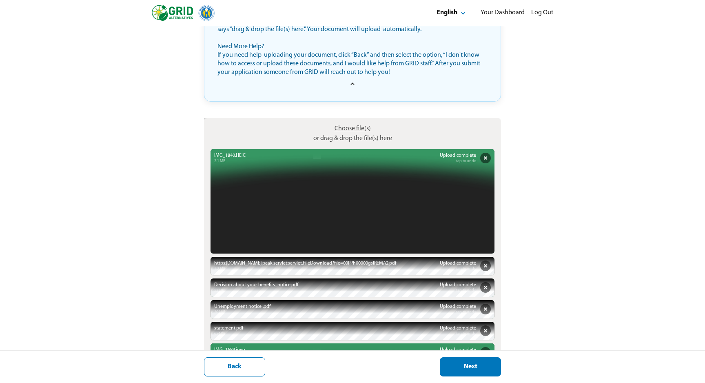
click at [351, 142] on label "Choose file(s) or drag & drop the file(s) here" at bounding box center [352, 133] width 85 height 26
click at [351, 120] on input "Choose file(s) or drag & drop the file(s) here" at bounding box center [352, 119] width 297 height 2
type input "**********"
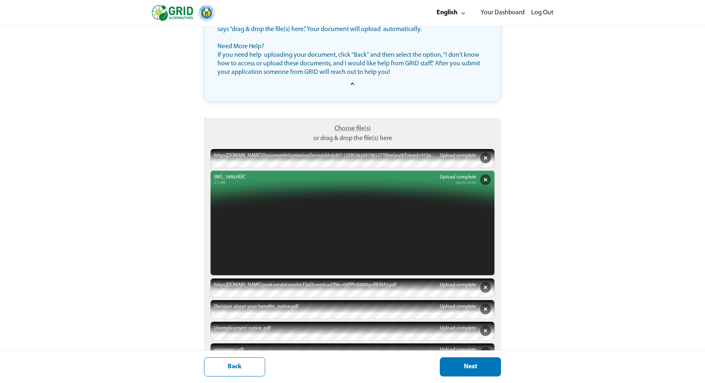
click at [353, 132] on span "Choose file(s)" at bounding box center [353, 128] width 36 height 7
click at [353, 120] on input "Choose file(s) or drag & drop the file(s) here" at bounding box center [352, 119] width 297 height 2
click at [481, 365] on div "Next" at bounding box center [470, 367] width 47 height 9
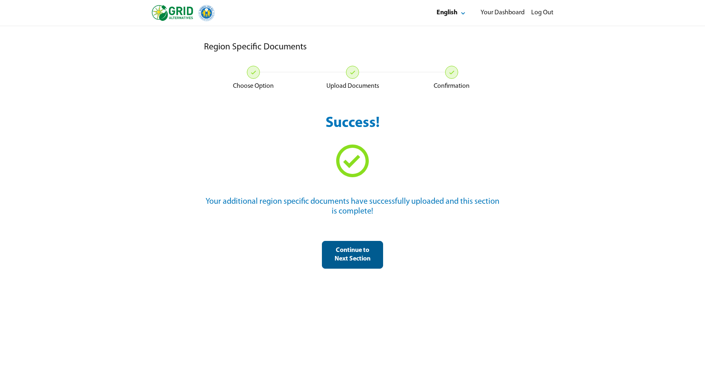
click at [363, 256] on div "Continue to Next Section" at bounding box center [352, 254] width 47 height 17
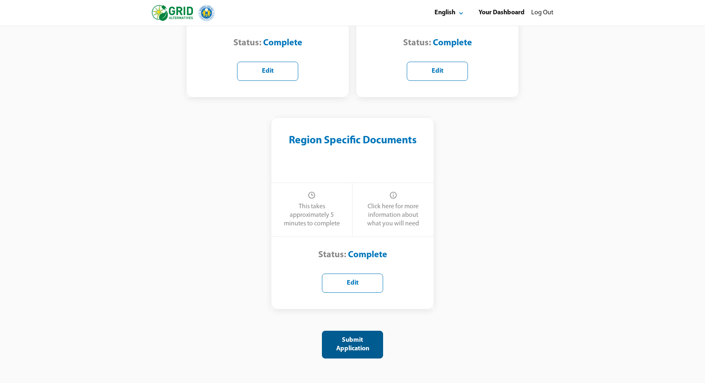
click at [343, 346] on div "Submit Application" at bounding box center [352, 344] width 47 height 17
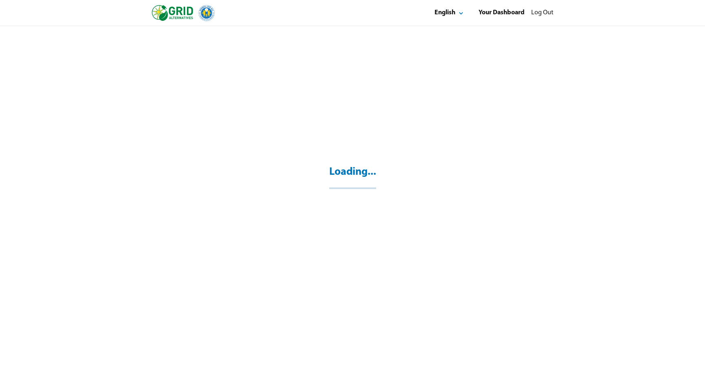
scroll to position [26, 0]
select select "**"
